Goal: Navigation & Orientation: Go to known website

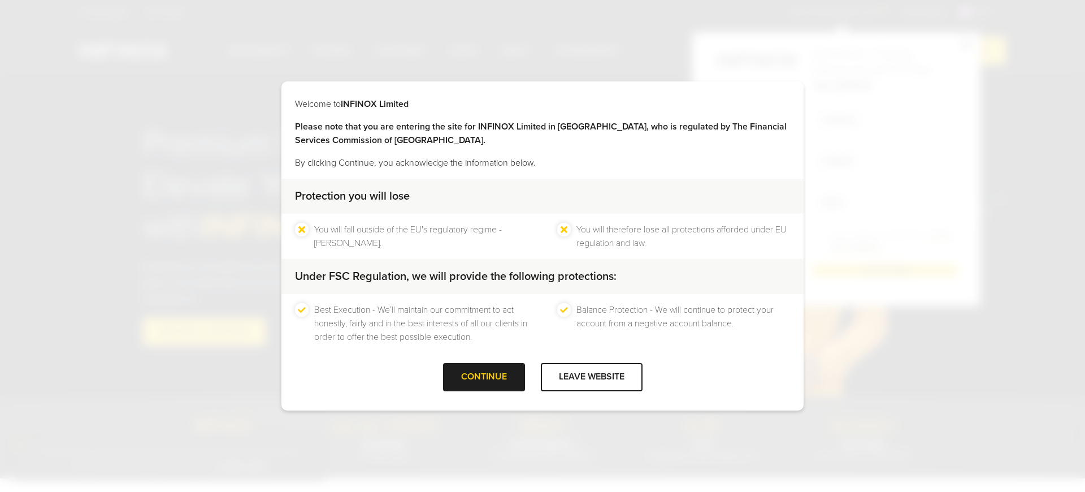
scroll to position [1779, 0]
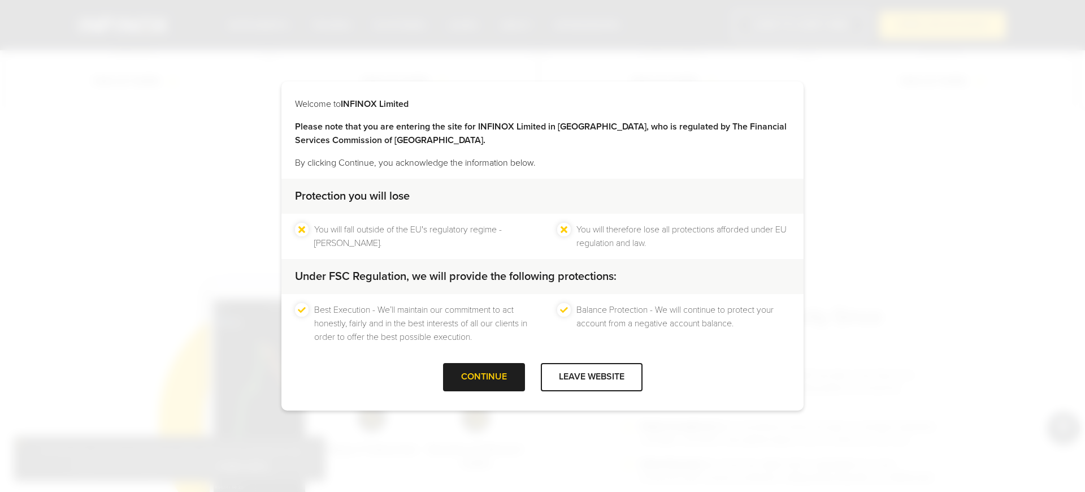
click at [378, 344] on div "Best Execution - We’ll maintain our commitment to act honestly, fairly and in t…" at bounding box center [542, 323] width 522 height 59
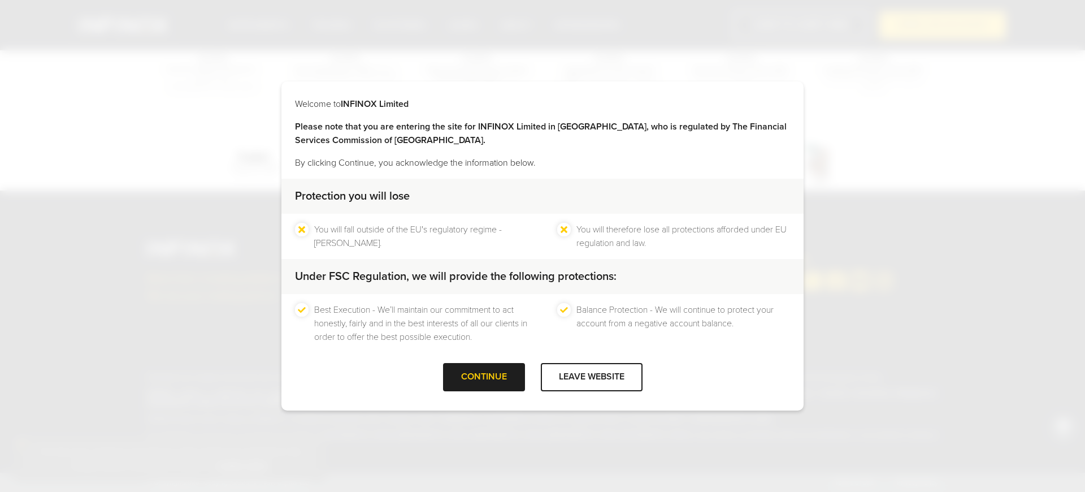
scroll to position [3606, 0]
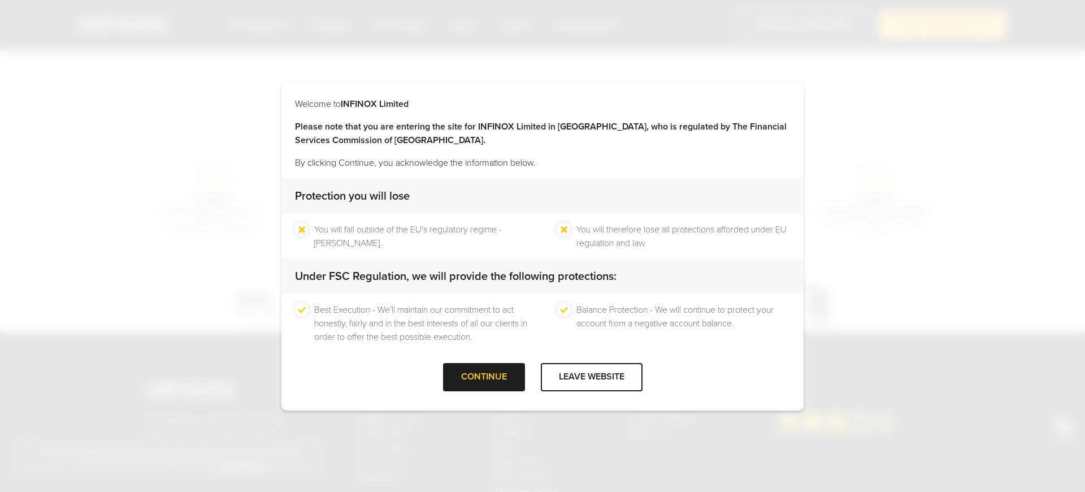
click at [378, 346] on div "Best Execution - We’ll maintain our commitment to act honestly, fairly and in t…" at bounding box center [542, 323] width 522 height 59
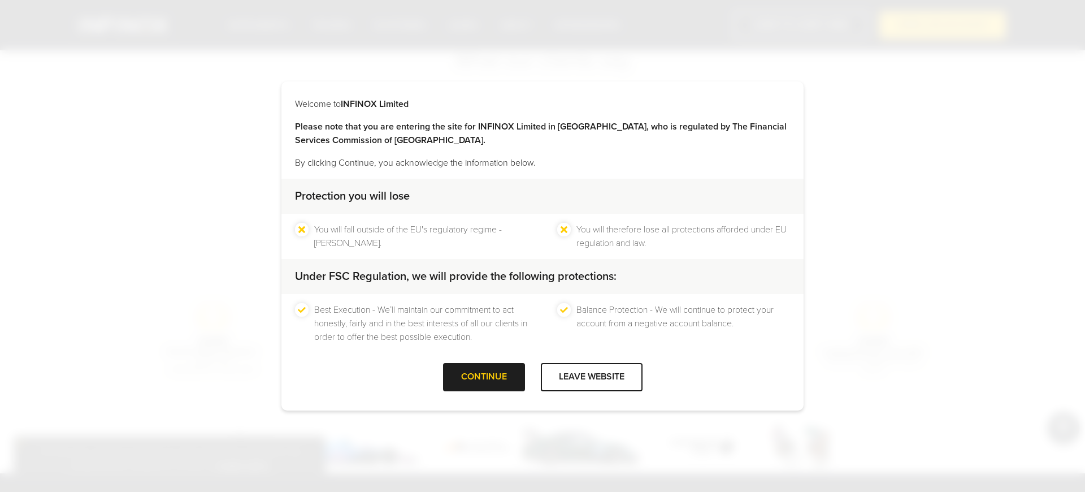
scroll to position [3606, 0]
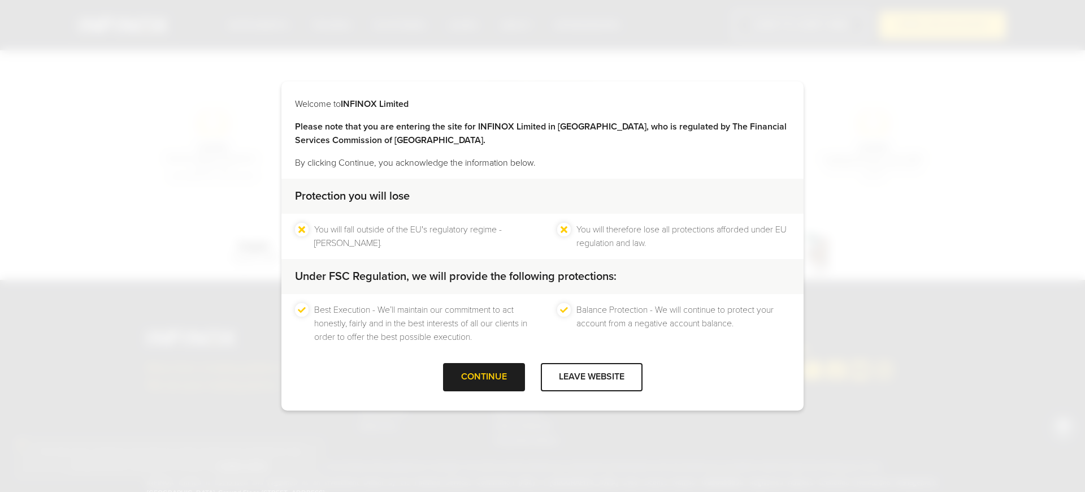
scroll to position [3465, 0]
